Goal: Task Accomplishment & Management: Use online tool/utility

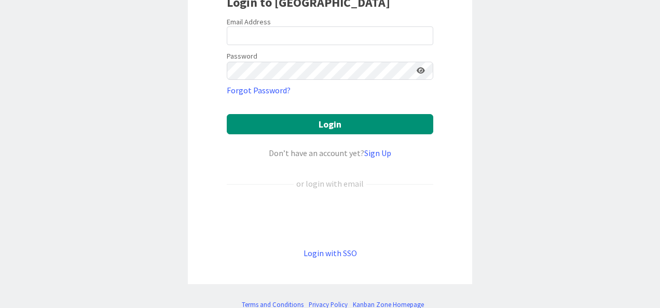
scroll to position [99, 0]
click at [323, 254] on link "Login with SSO" at bounding box center [329, 252] width 53 height 10
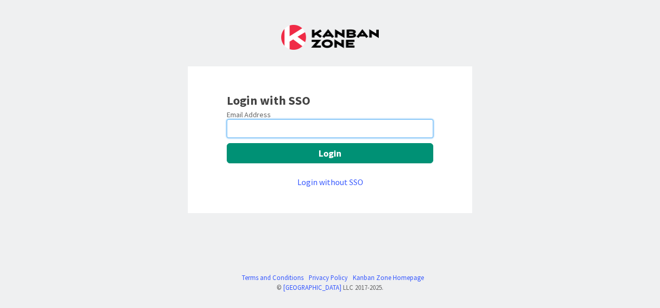
click at [283, 126] on input "email" at bounding box center [330, 128] width 206 height 19
type input "[EMAIL_ADDRESS][DOMAIN_NAME]"
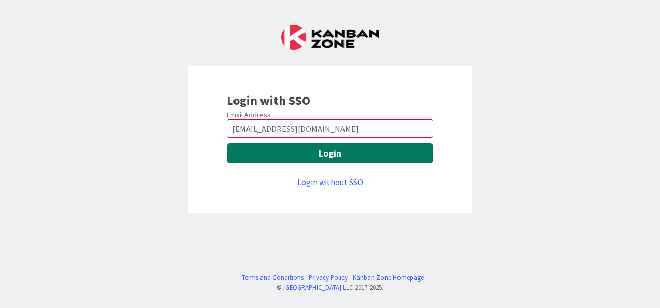
drag, startPoint x: 288, startPoint y: 165, endPoint x: 288, endPoint y: 155, distance: 10.9
click at [288, 155] on div "Email Address [EMAIL_ADDRESS][DOMAIN_NAME] Login Login without SSO" at bounding box center [330, 149] width 206 height 78
click at [288, 155] on button "Login" at bounding box center [330, 153] width 206 height 20
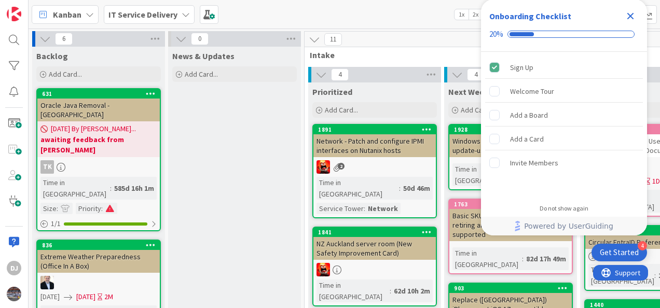
click at [633, 13] on icon "Close Checklist" at bounding box center [630, 16] width 7 height 7
